Goal: Task Accomplishment & Management: Manage account settings

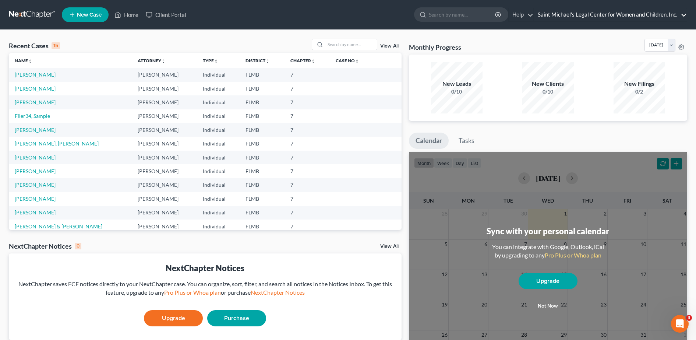
click at [681, 14] on link "Saint Michael's Legal Center for Women and Children, Inc." at bounding box center [610, 14] width 153 height 13
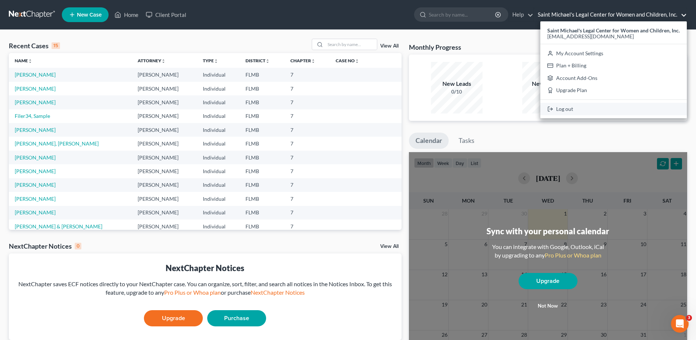
click at [564, 111] on link "Log out" at bounding box center [614, 109] width 147 height 13
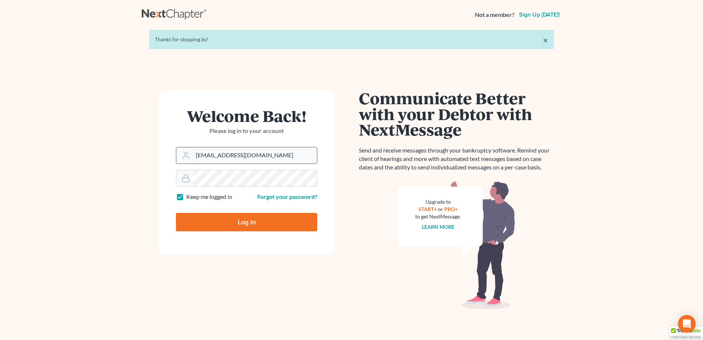
click at [284, 159] on input "[EMAIL_ADDRESS][DOMAIN_NAME]" at bounding box center [255, 155] width 124 height 16
type input "harry@standleylawoffice.com"
click at [240, 218] on input "Log In" at bounding box center [246, 222] width 141 height 18
type input "Thinking..."
